Goal: Information Seeking & Learning: Understand process/instructions

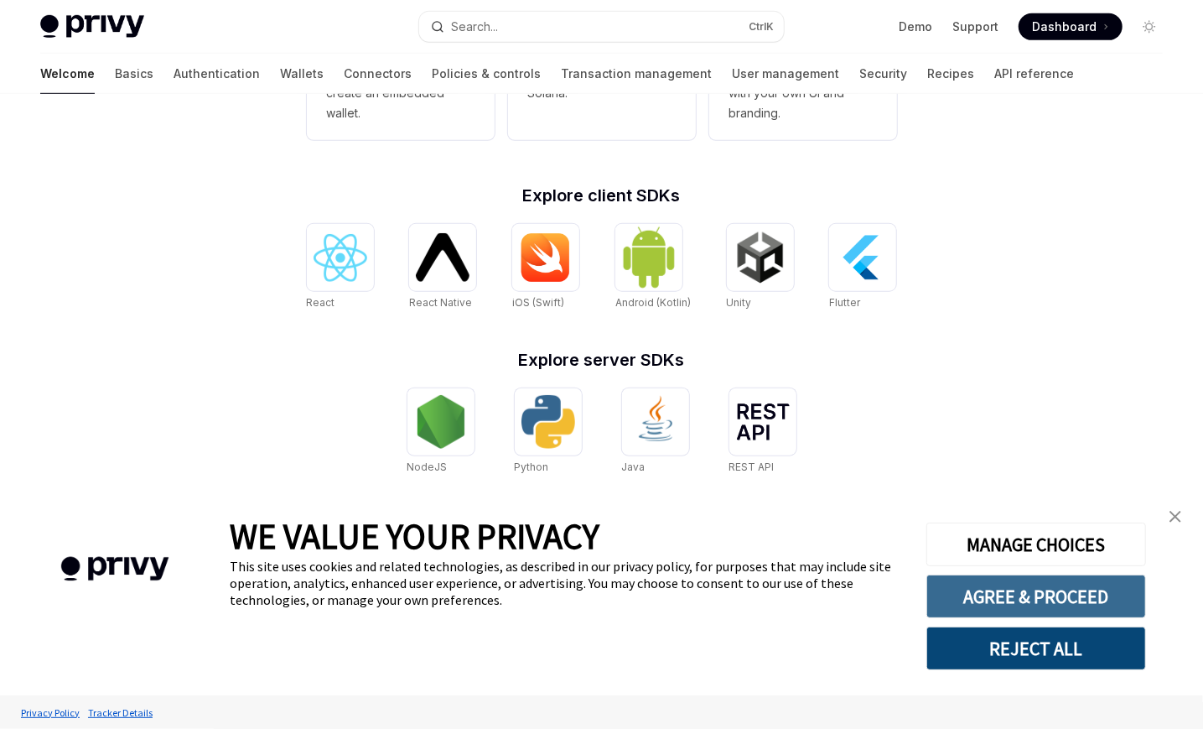
scroll to position [604, 0]
click at [1038, 611] on button "AGREE & PROCEED" at bounding box center [1037, 596] width 220 height 44
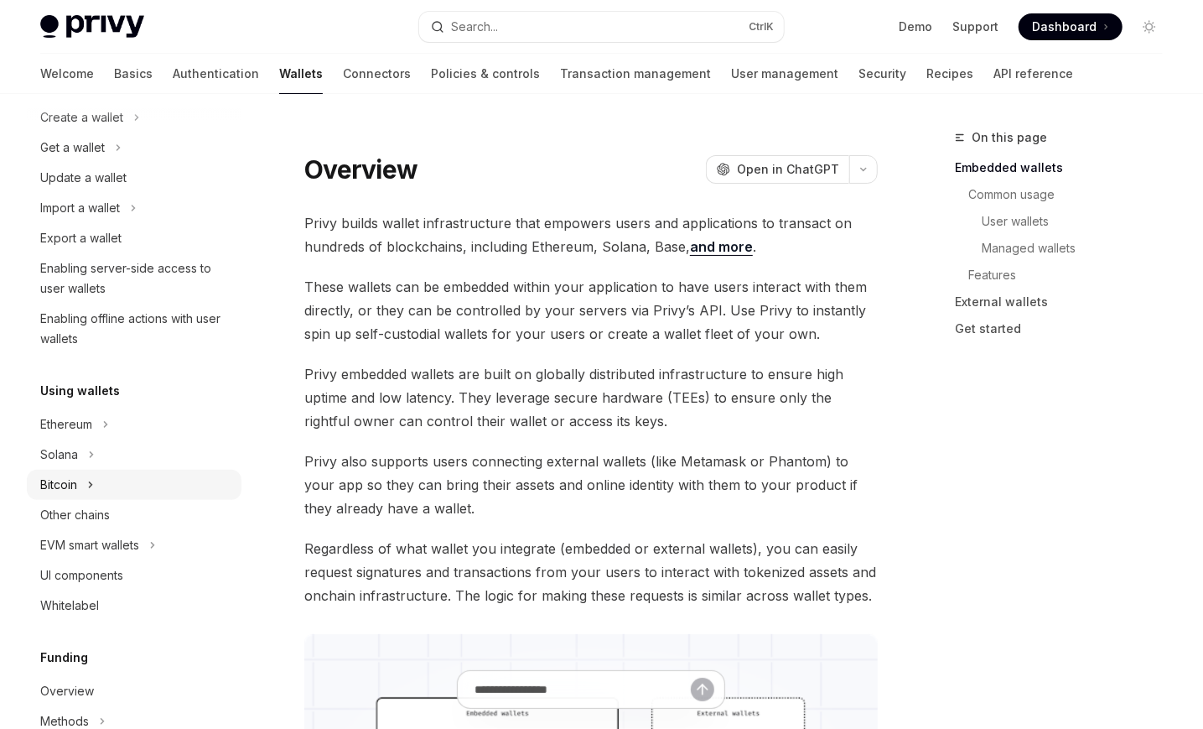
scroll to position [252, 0]
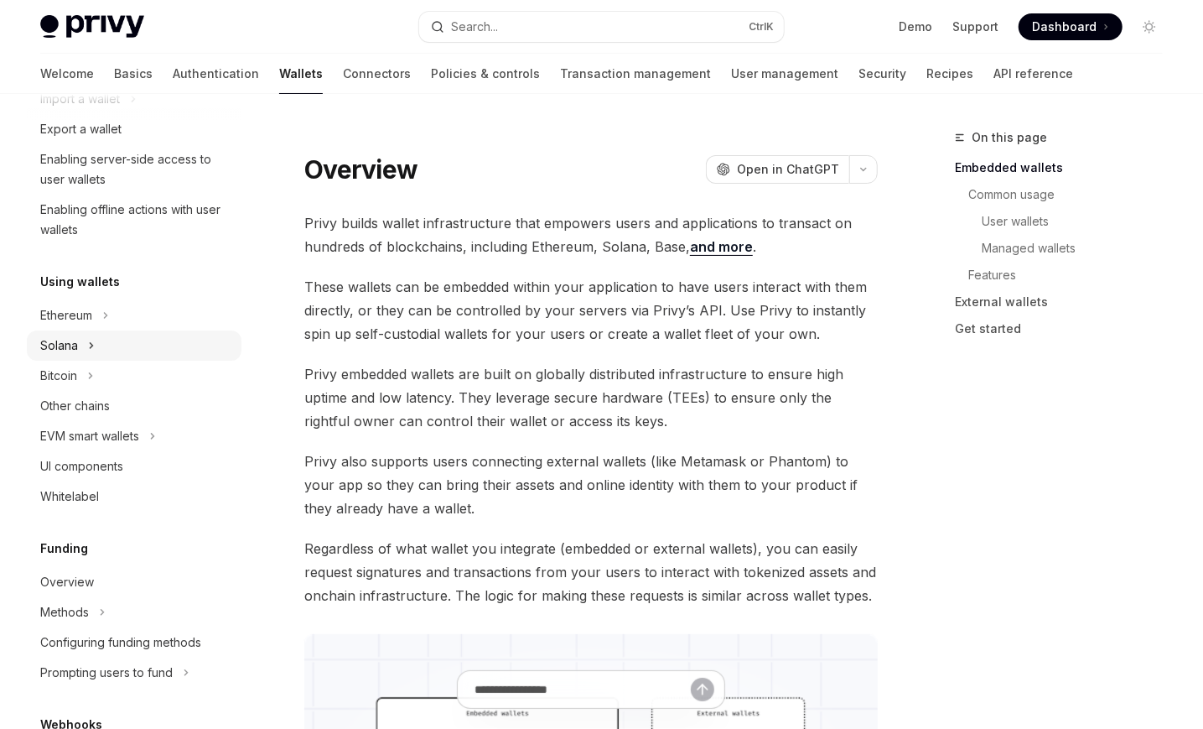
click at [81, 345] on button "Solana" at bounding box center [134, 345] width 215 height 30
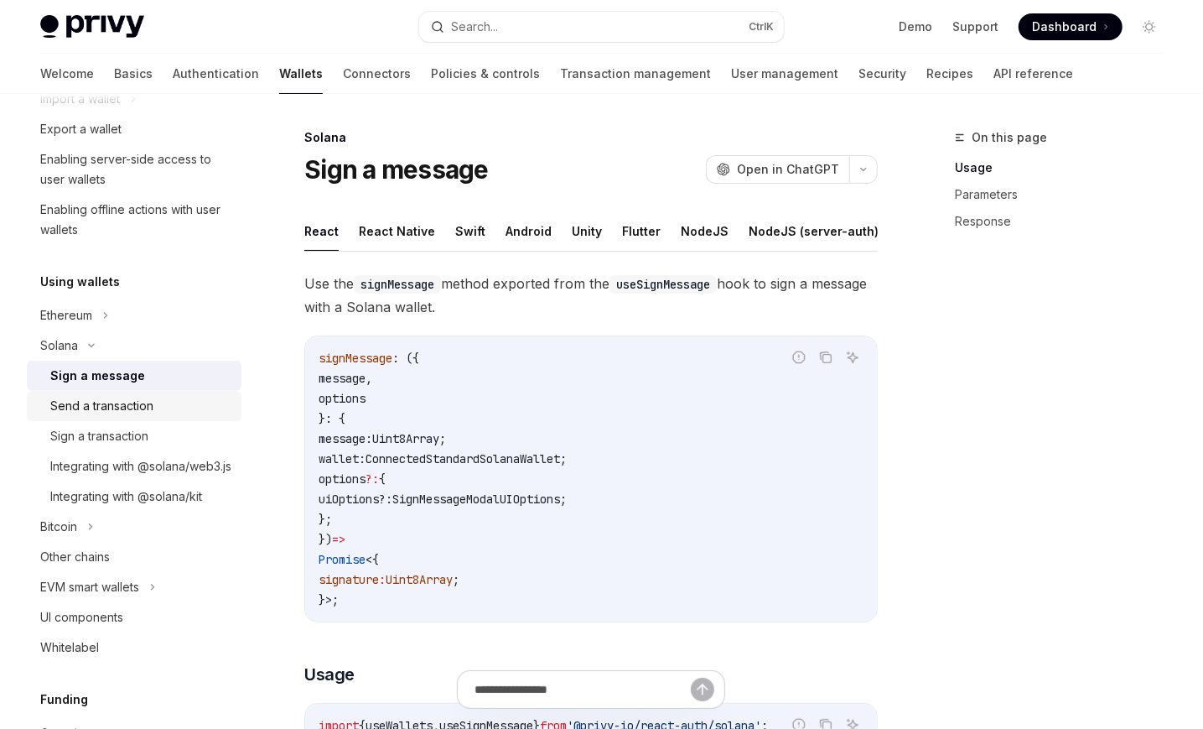
click at [108, 405] on div "Send a transaction" at bounding box center [101, 406] width 103 height 20
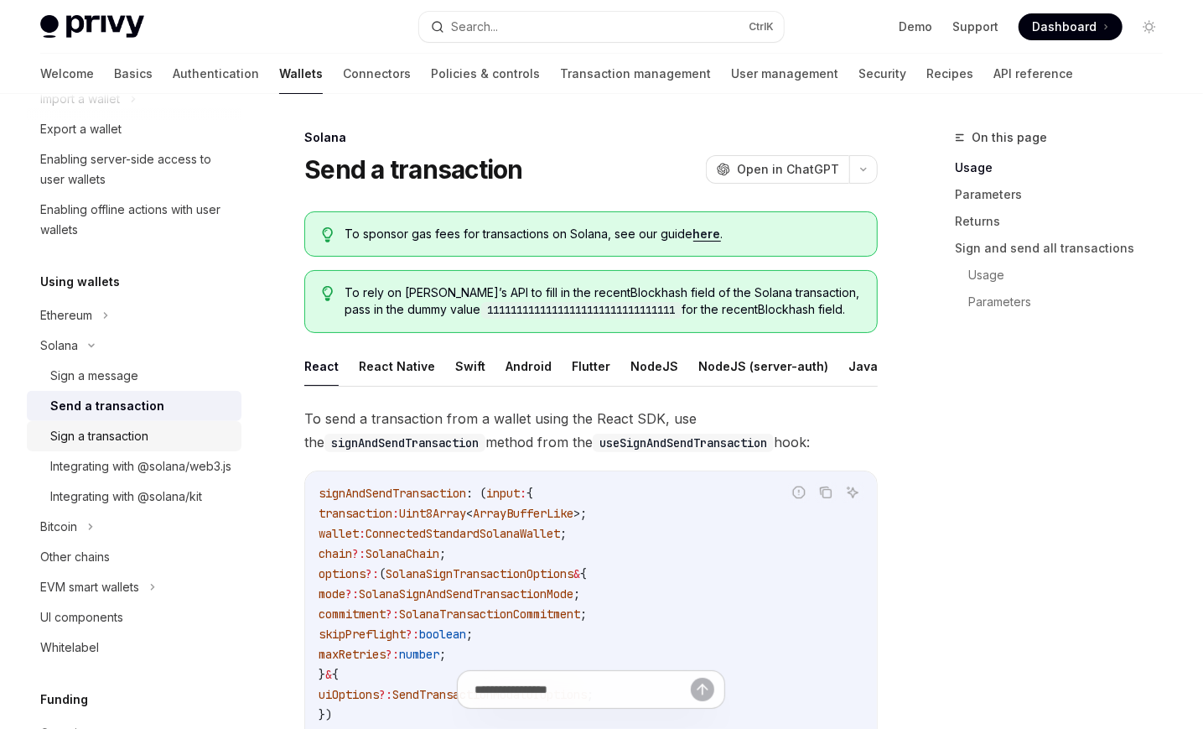
click at [110, 429] on div "Sign a transaction" at bounding box center [99, 436] width 98 height 20
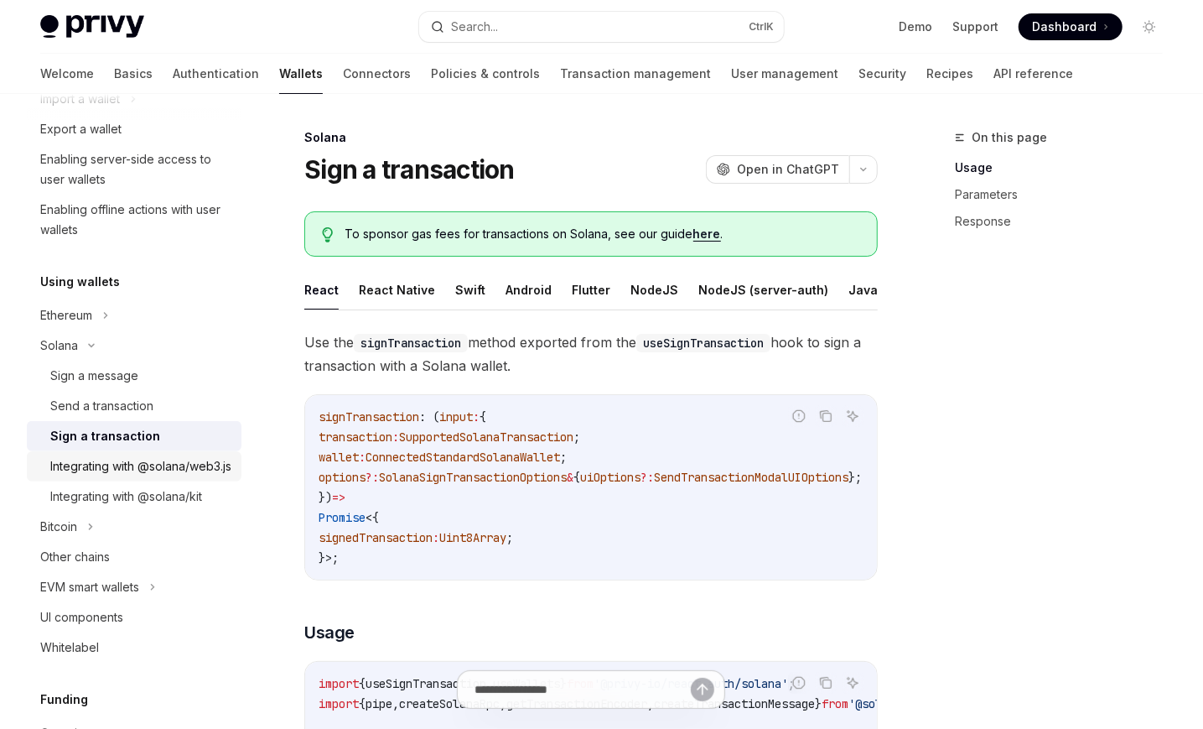
click at [100, 462] on div "Integrating with @solana/web3.js" at bounding box center [140, 466] width 181 height 20
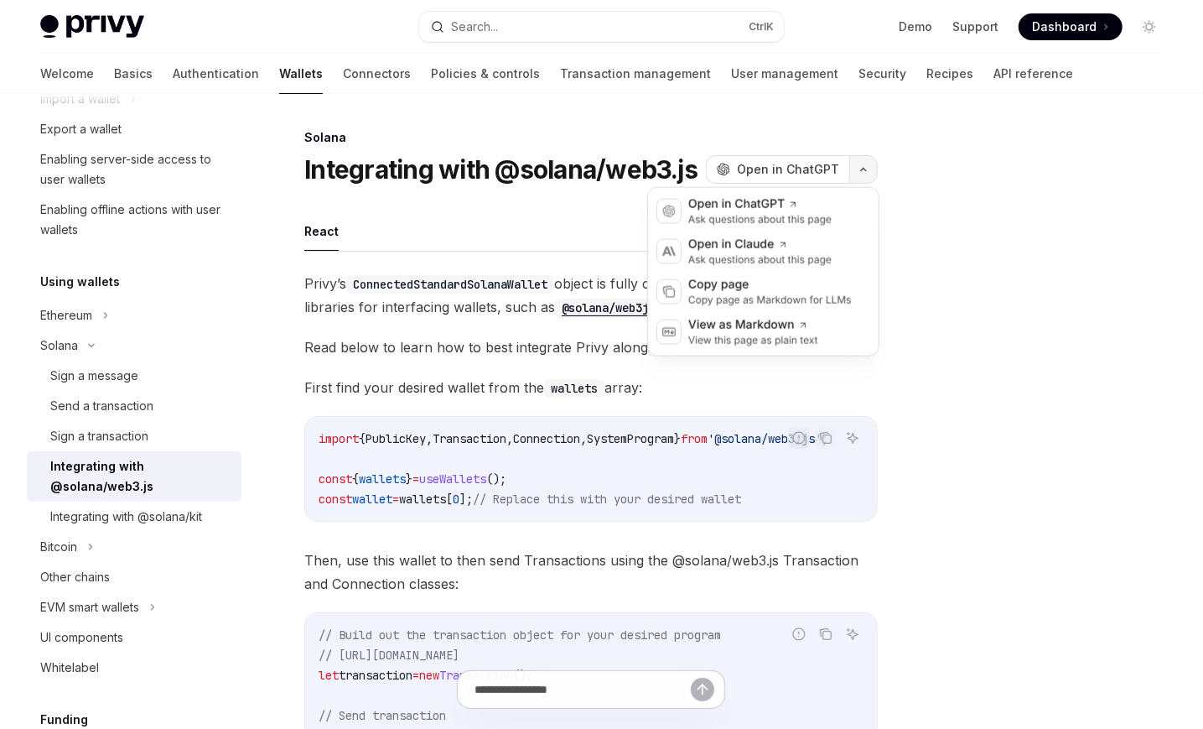
click at [859, 173] on button "button" at bounding box center [864, 169] width 29 height 29
click at [831, 338] on div "View as Markdown View this page as plain text" at bounding box center [764, 332] width 224 height 40
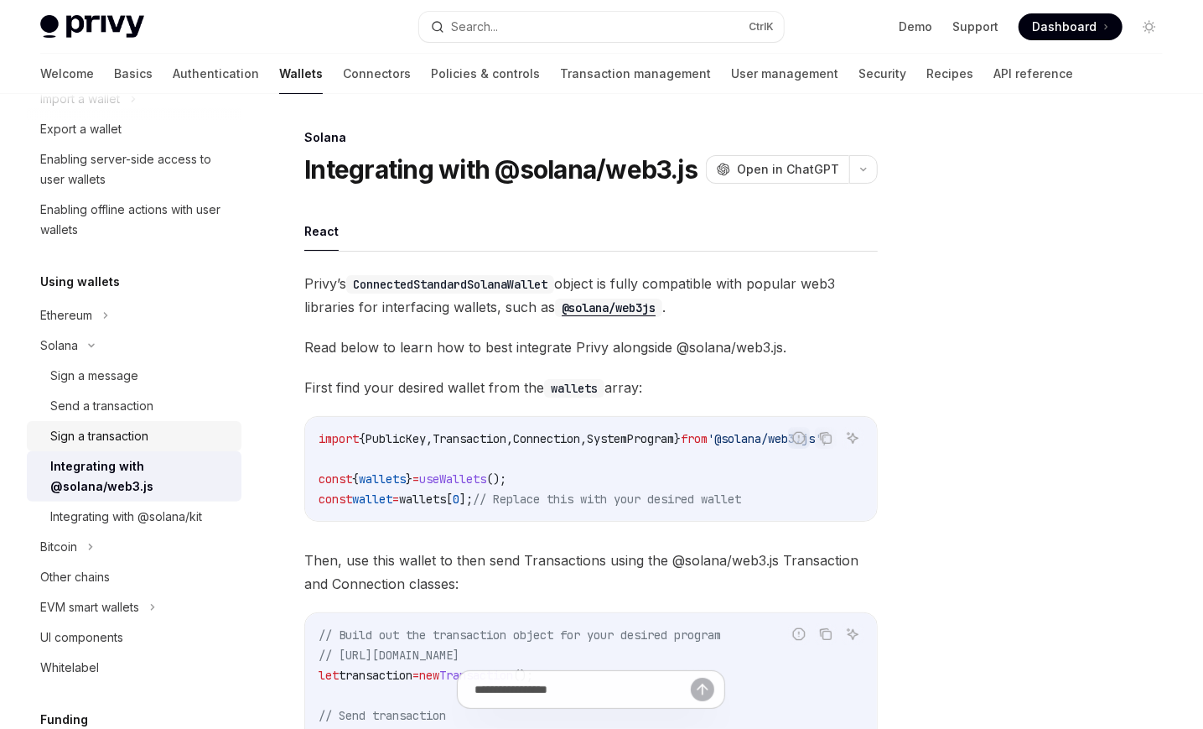
click at [65, 435] on div "Sign a transaction" at bounding box center [99, 436] width 98 height 20
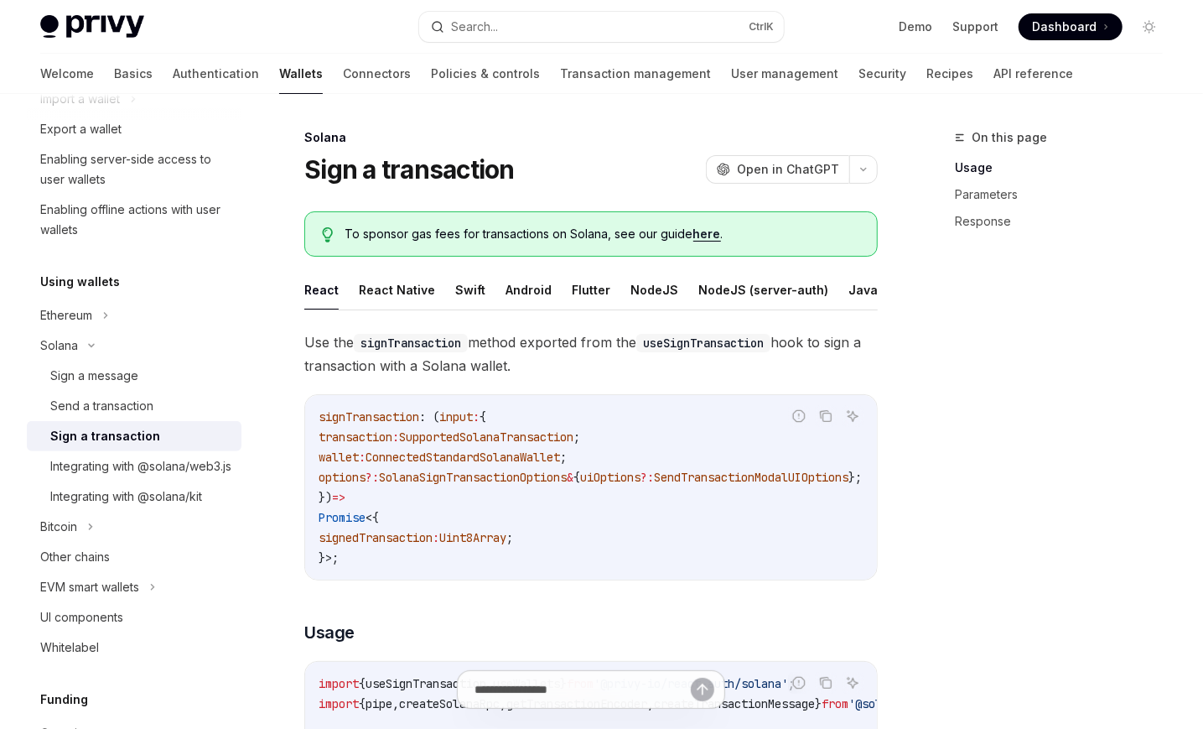
click at [313, 283] on button "React" at bounding box center [321, 289] width 34 height 39
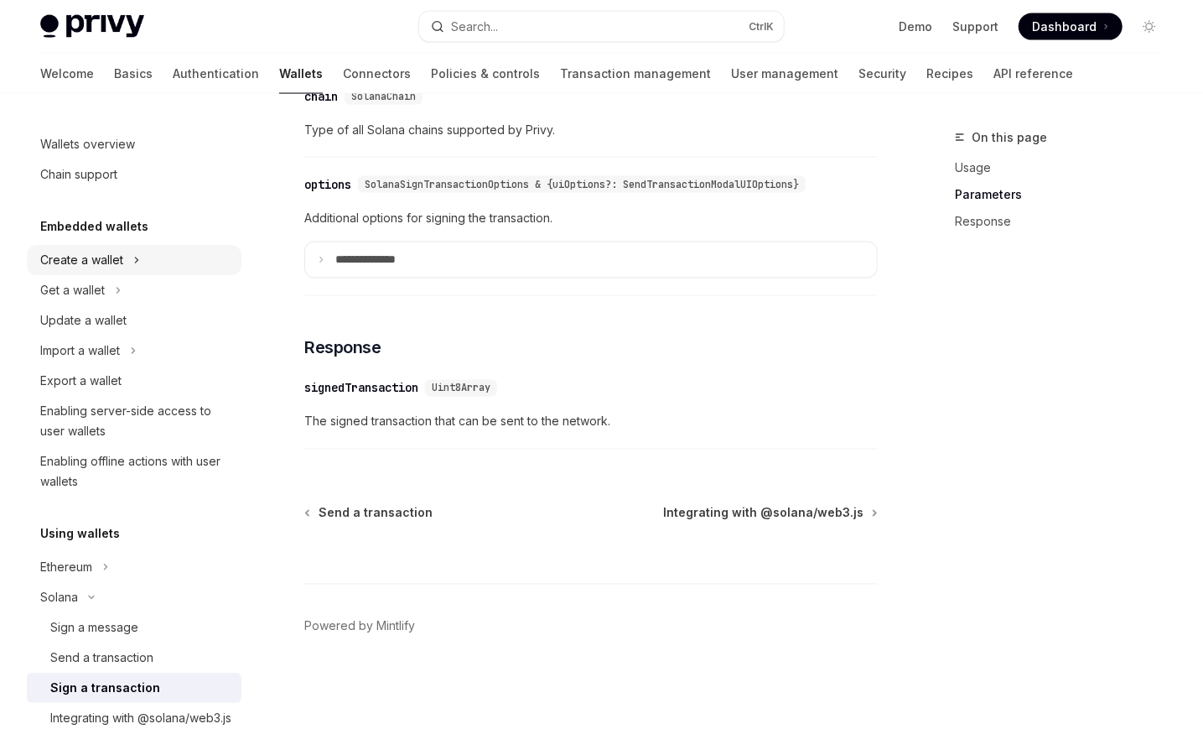
click at [98, 261] on div "Create a wallet" at bounding box center [81, 260] width 83 height 20
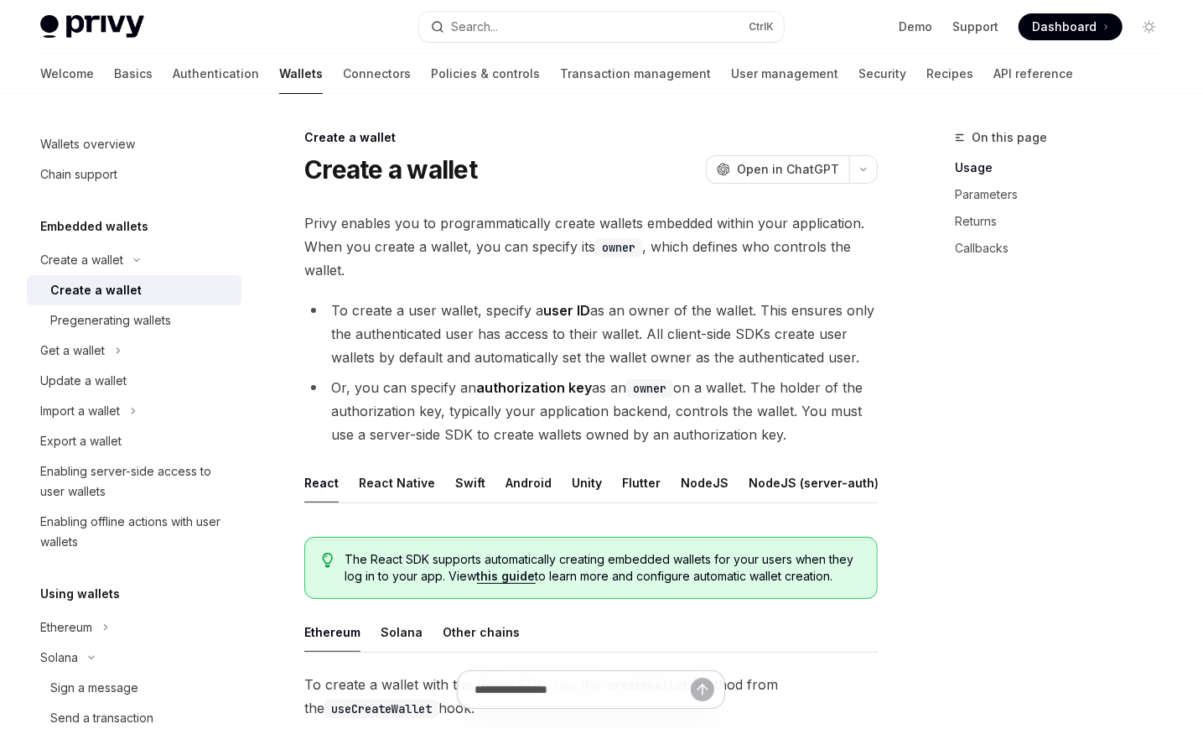
click at [98, 286] on div "Create a wallet" at bounding box center [95, 290] width 91 height 20
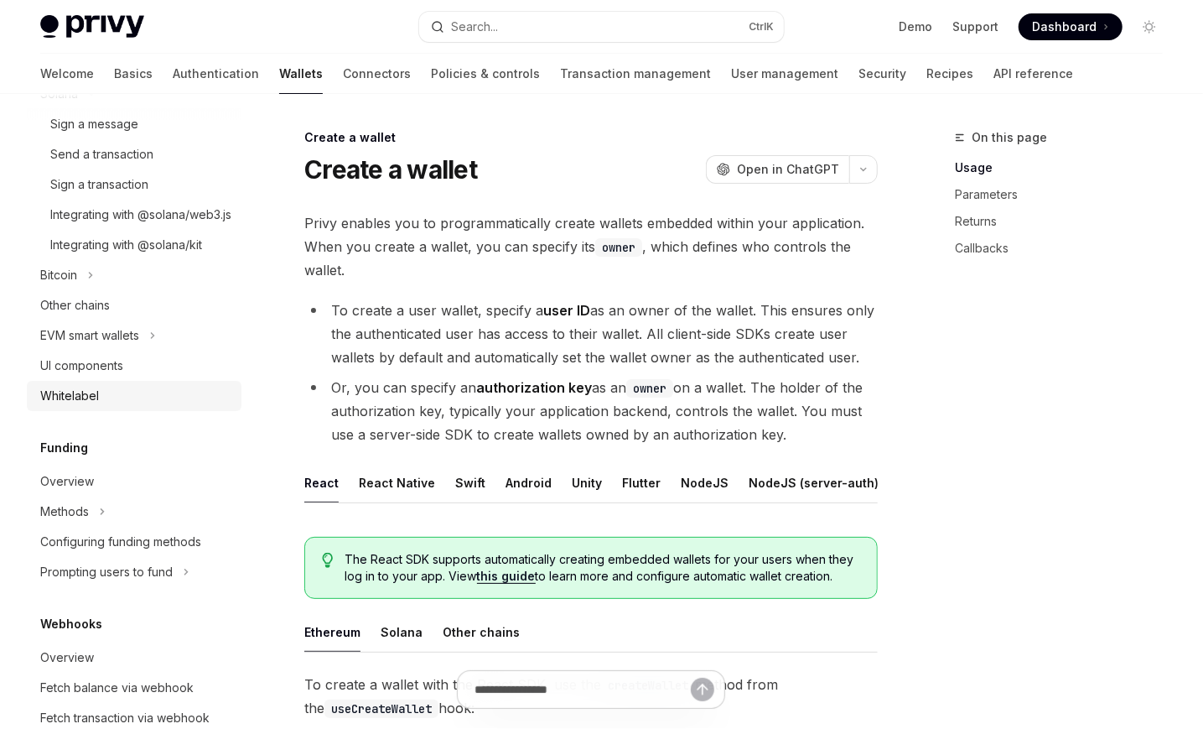
scroll to position [587, 0]
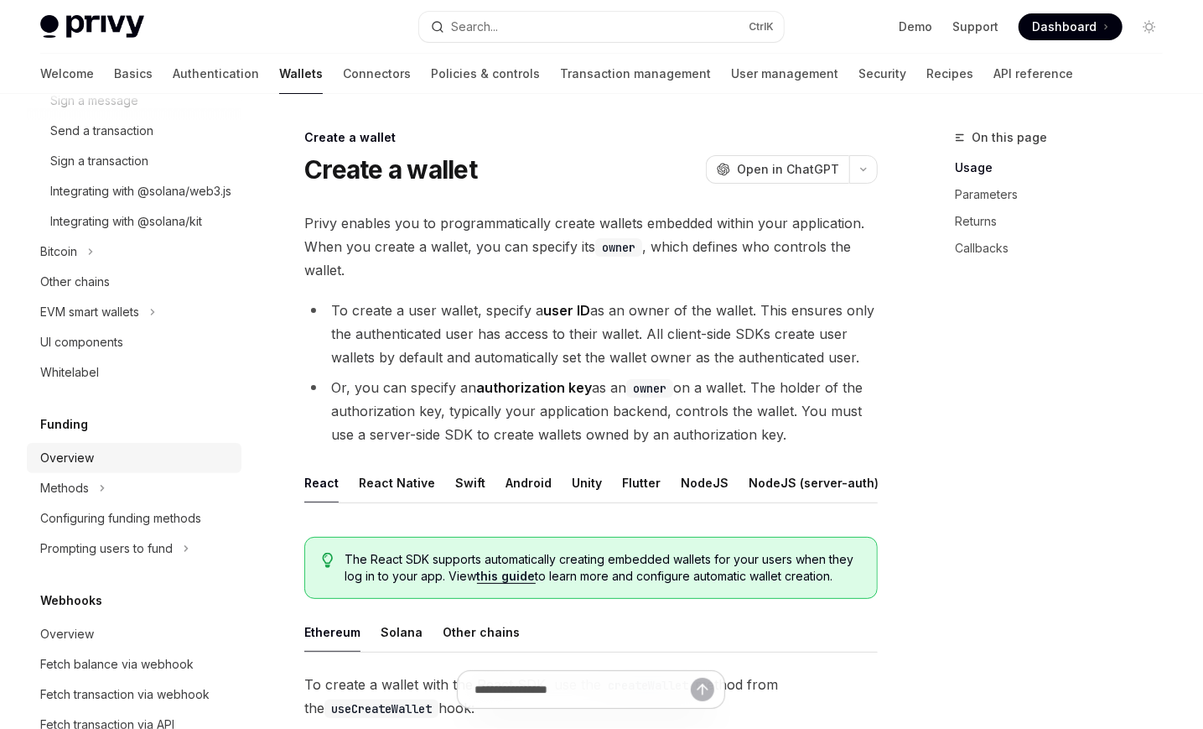
click at [85, 468] on div "Overview" at bounding box center [67, 458] width 54 height 20
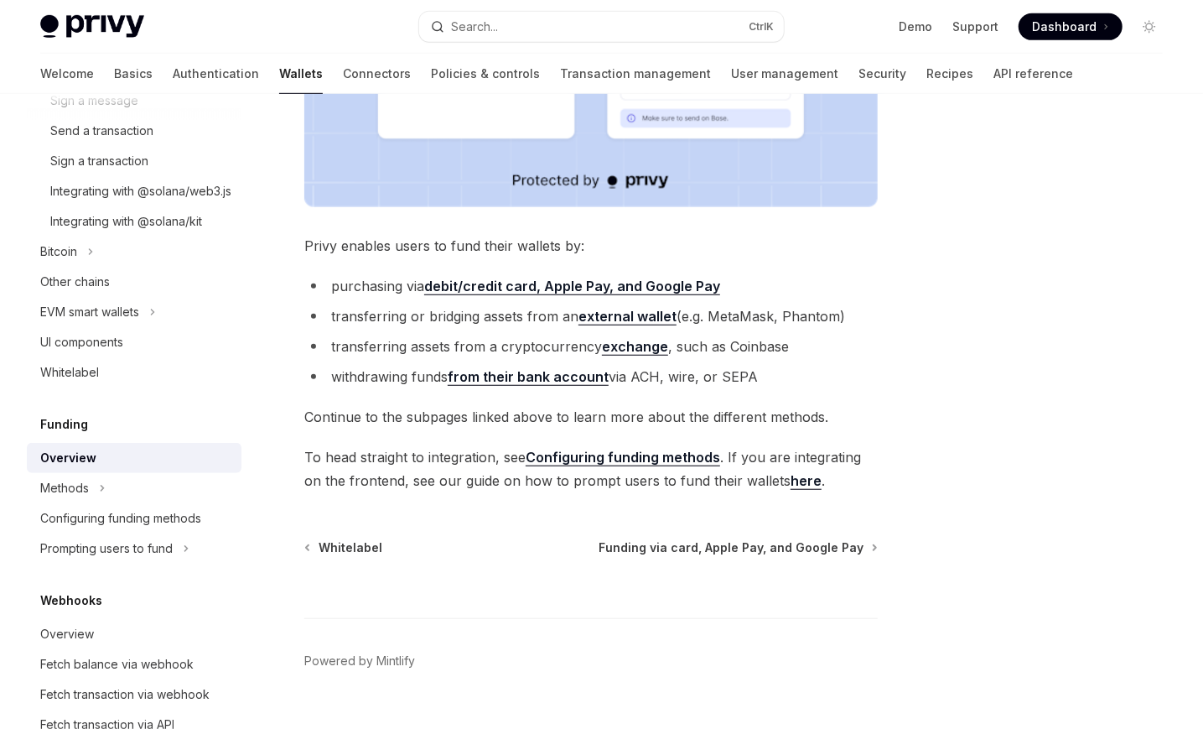
scroll to position [585, 0]
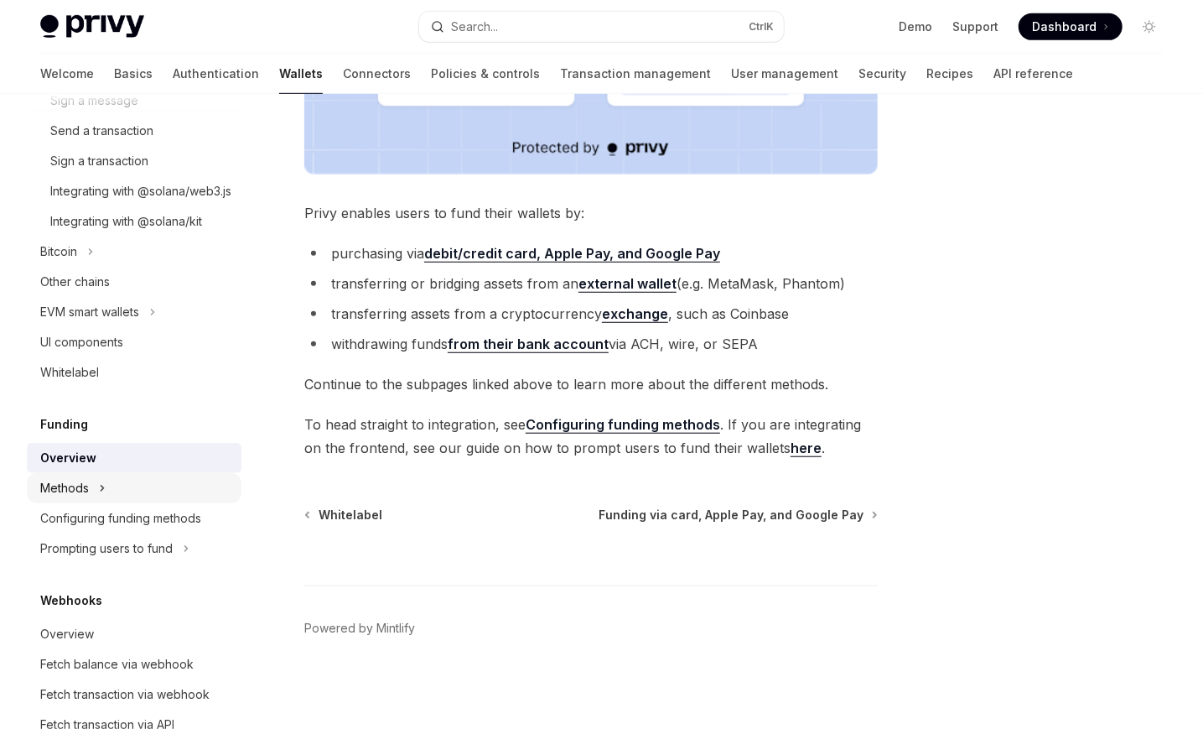
click at [86, 498] on div "Methods" at bounding box center [64, 488] width 49 height 20
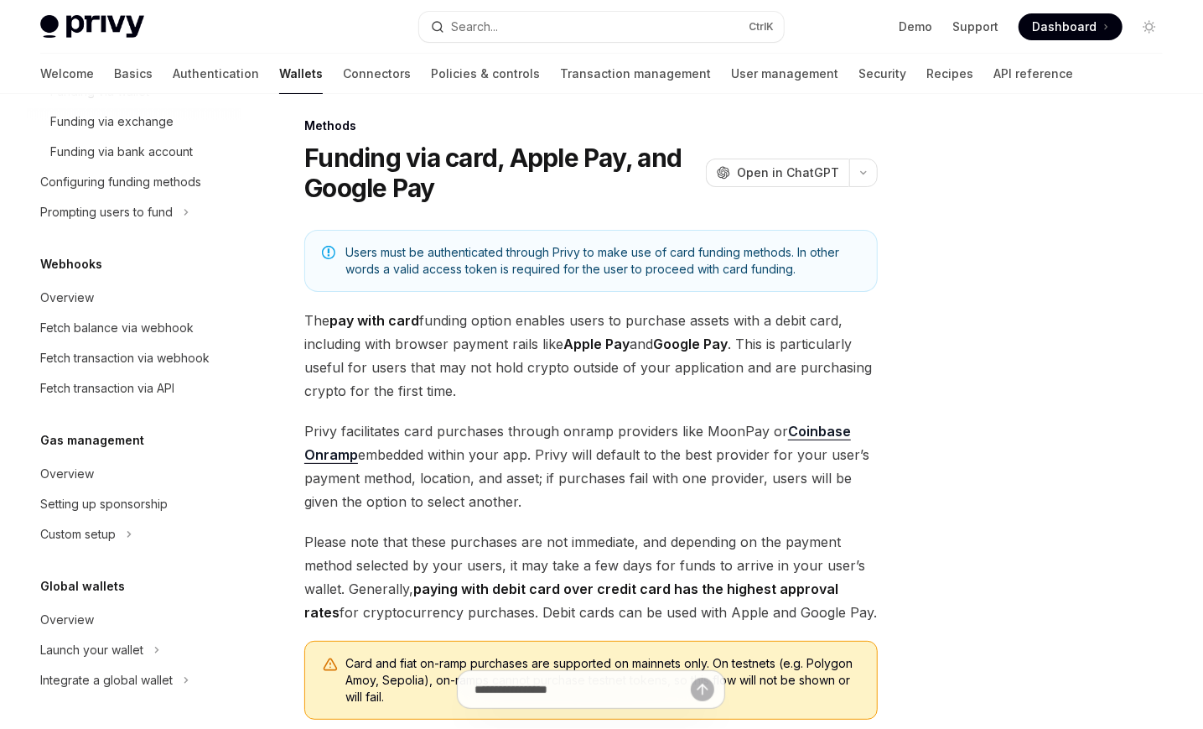
scroll to position [84, 0]
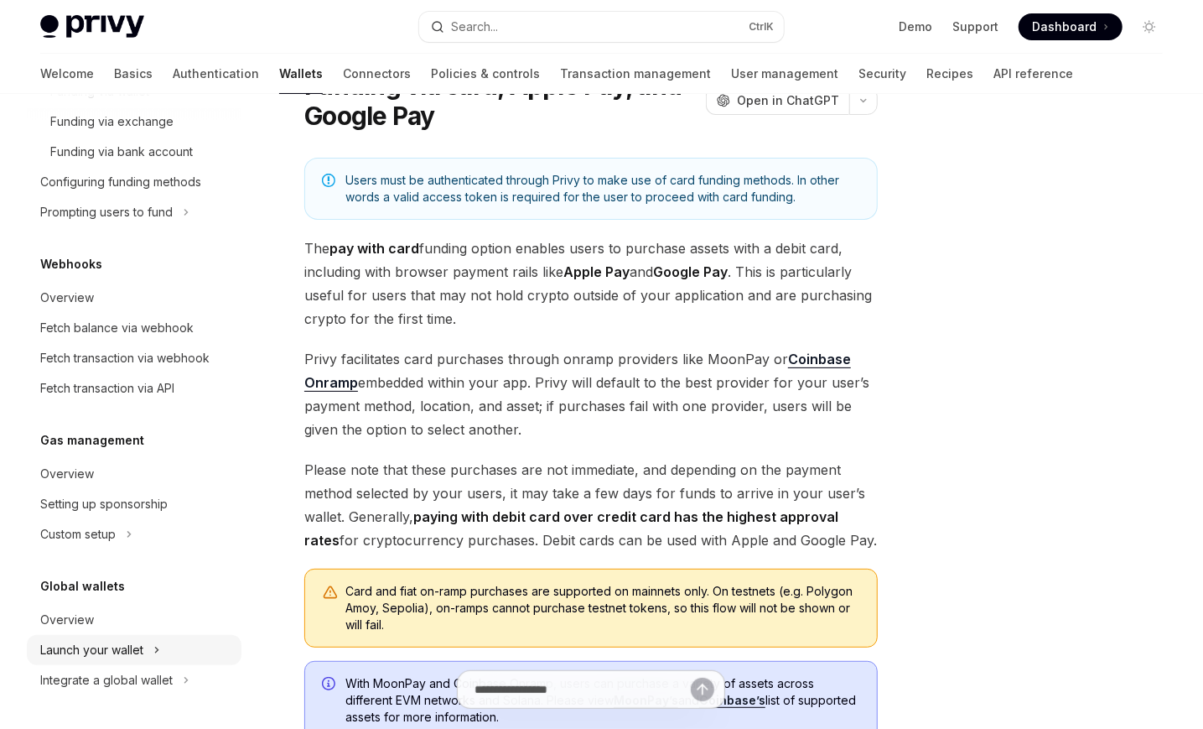
click at [119, 651] on div "Launch your wallet" at bounding box center [91, 650] width 103 height 20
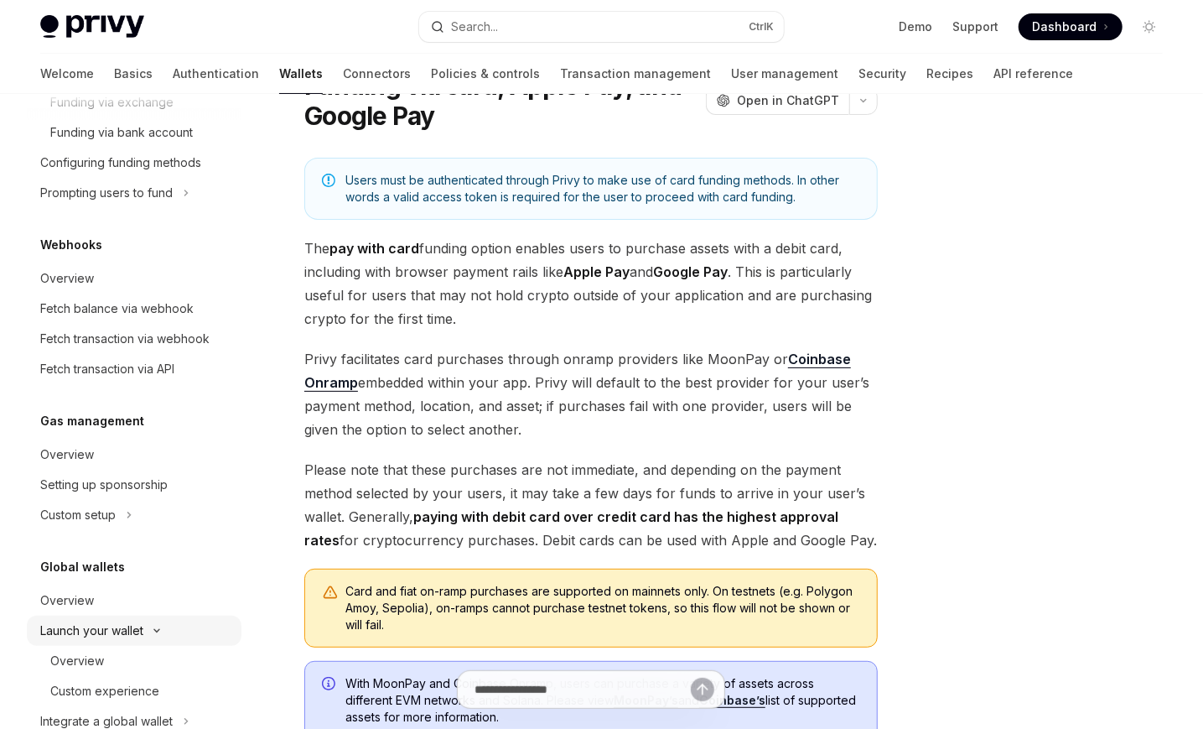
type textarea "*"
